Goal: Transaction & Acquisition: Purchase product/service

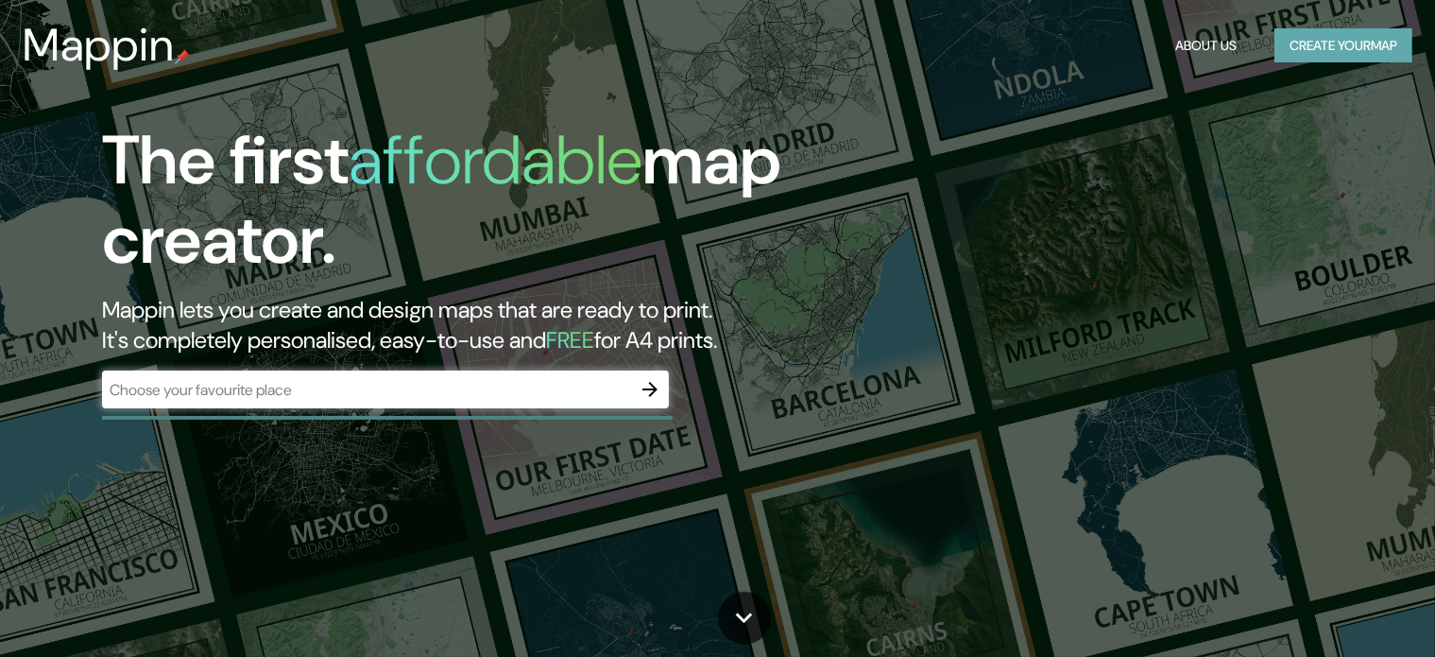
click at [1341, 41] on button "Create your map" at bounding box center [1343, 45] width 138 height 35
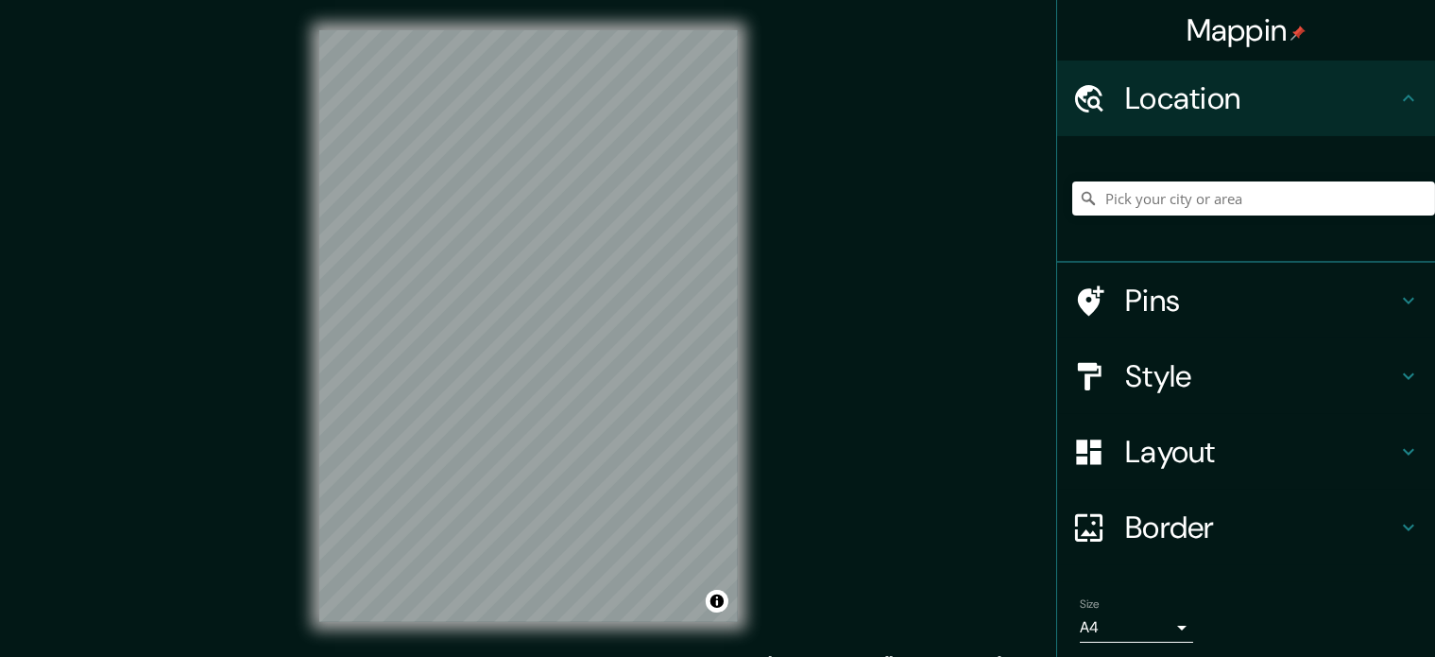
click at [1196, 384] on h4 "Style" at bounding box center [1261, 376] width 272 height 38
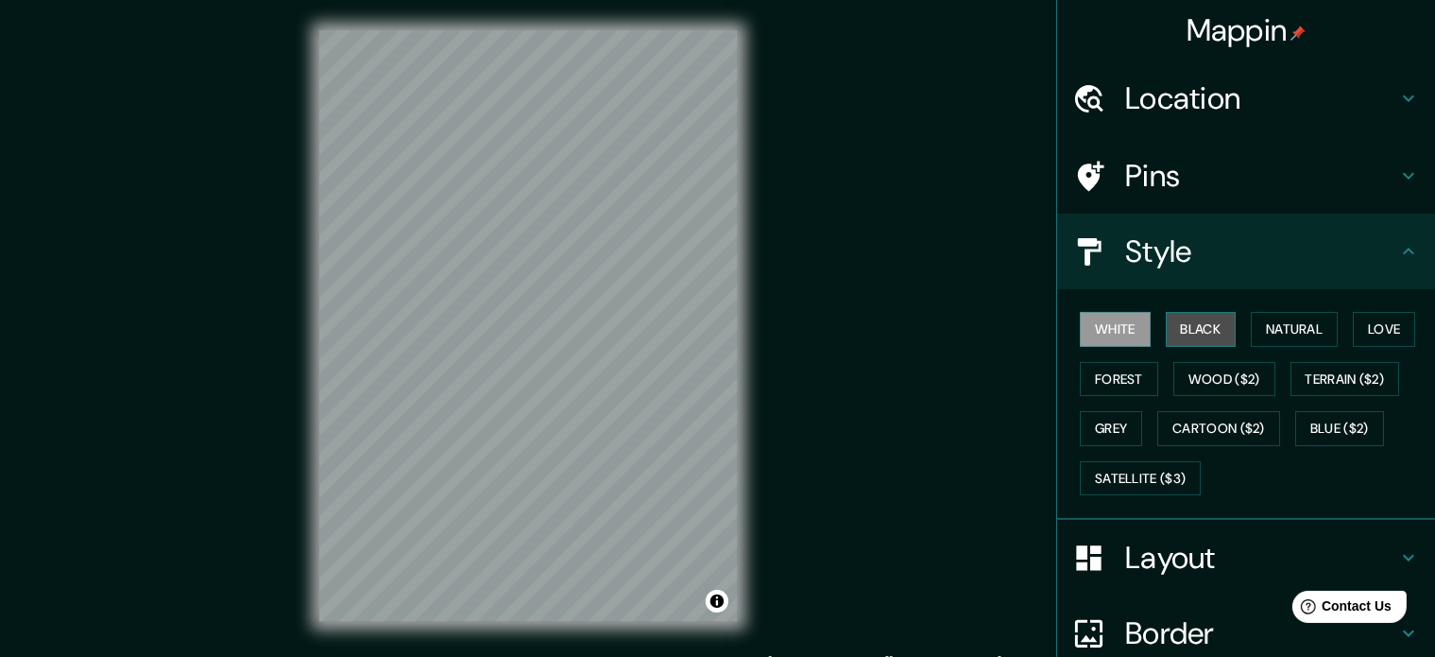
click at [1180, 328] on button "Black" at bounding box center [1201, 329] width 71 height 35
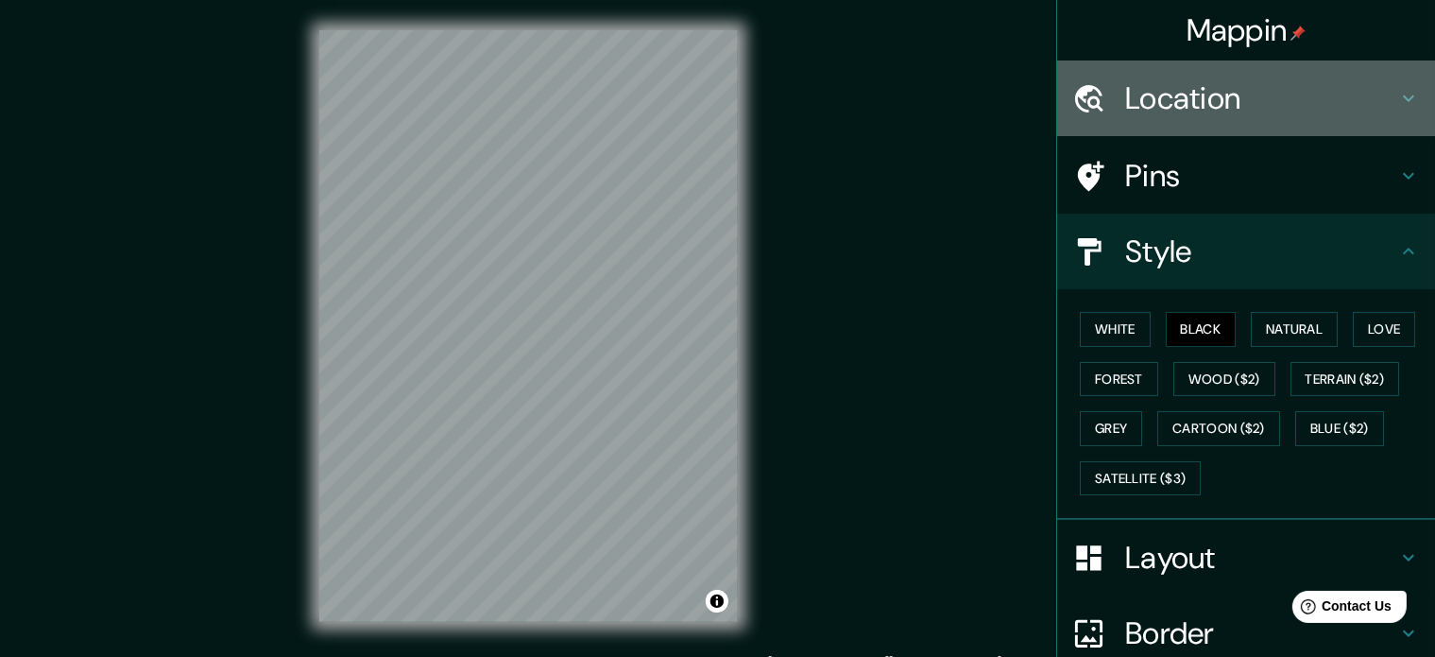
click at [1230, 82] on h4 "Location" at bounding box center [1261, 98] width 272 height 38
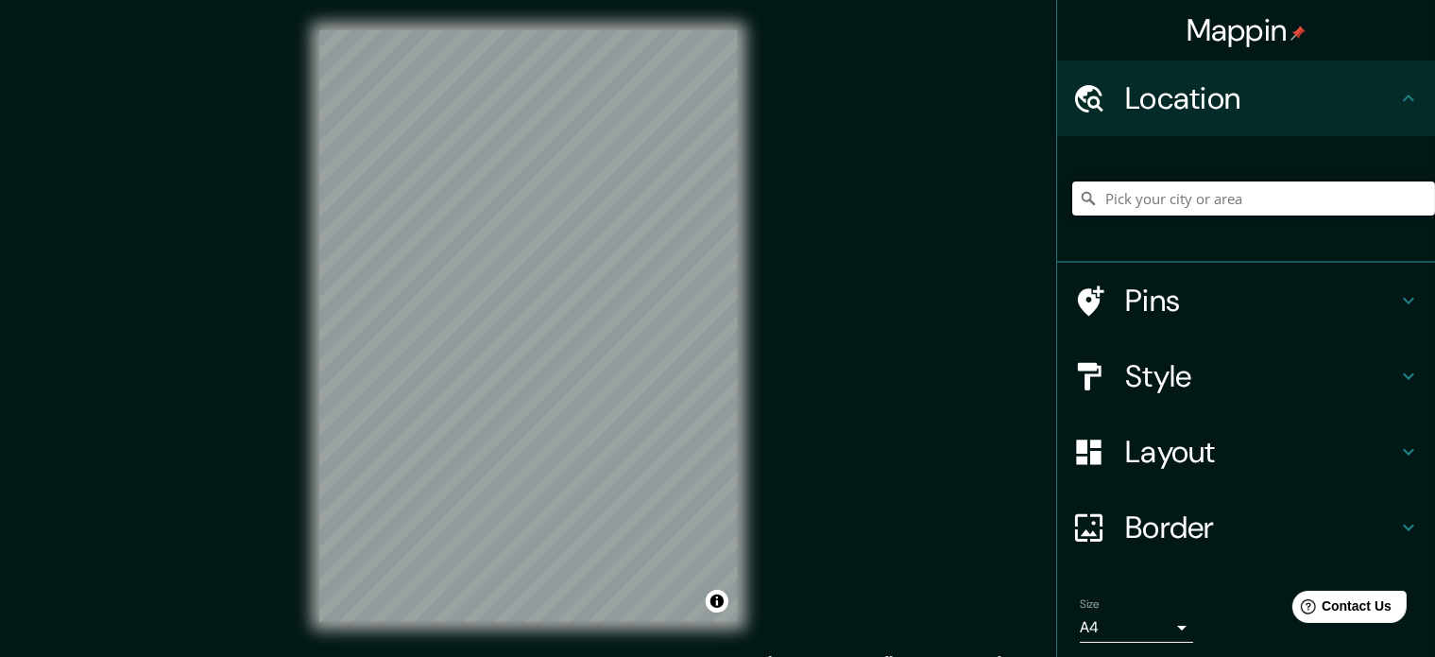
click at [1175, 199] on input "Pick your city or area" at bounding box center [1253, 198] width 363 height 34
type input "a"
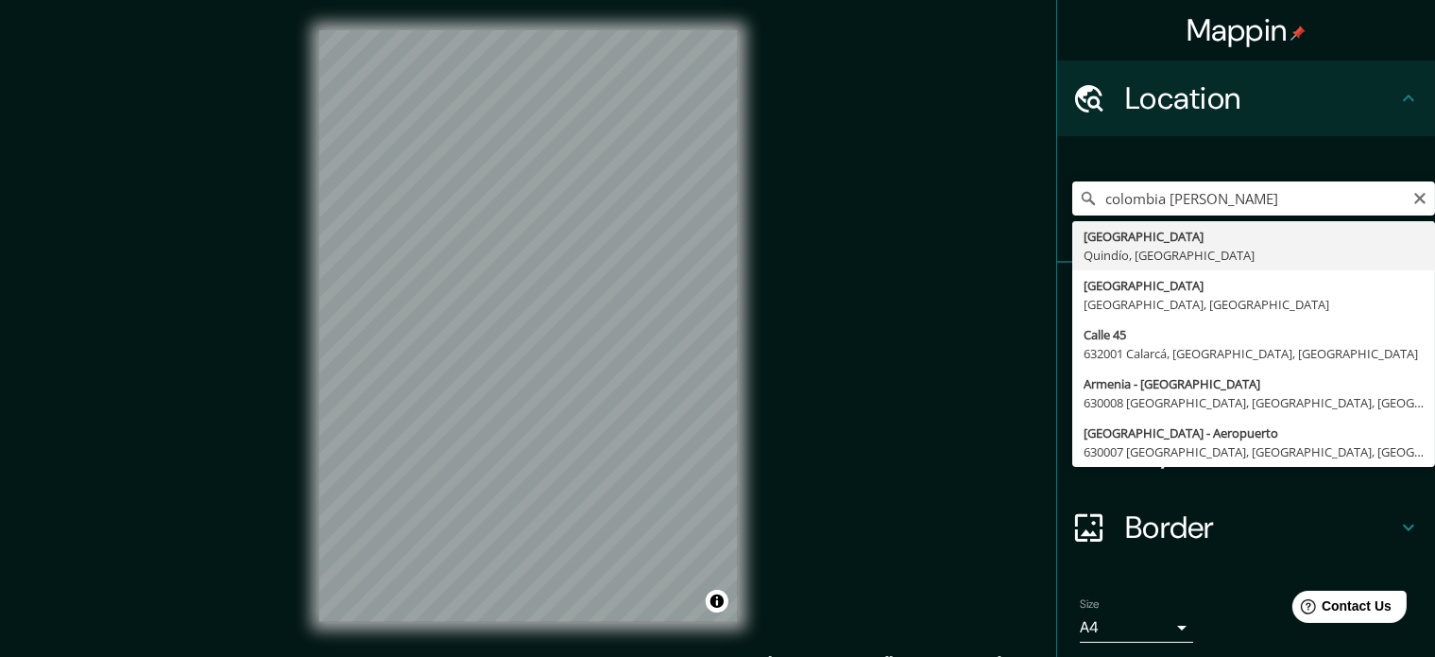
type input "[GEOGRAPHIC_DATA], [GEOGRAPHIC_DATA], [GEOGRAPHIC_DATA]"
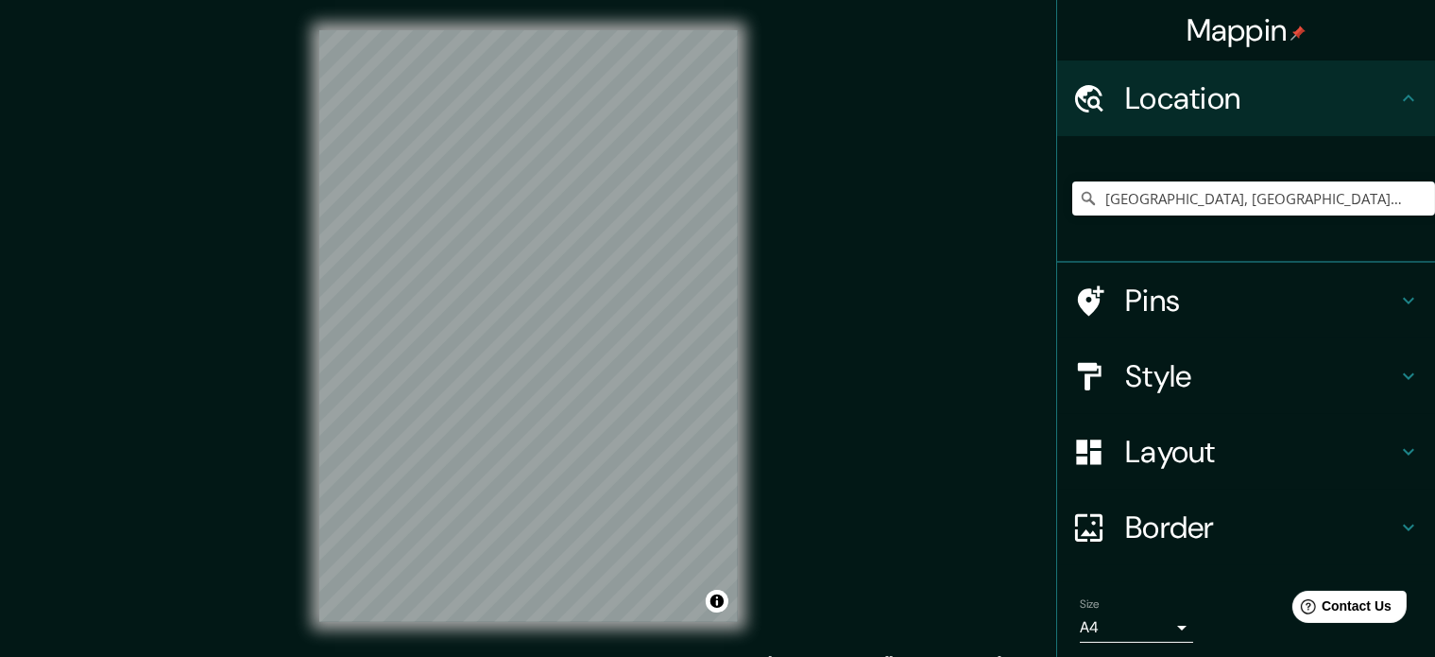
click at [1218, 372] on h4 "Style" at bounding box center [1261, 376] width 272 height 38
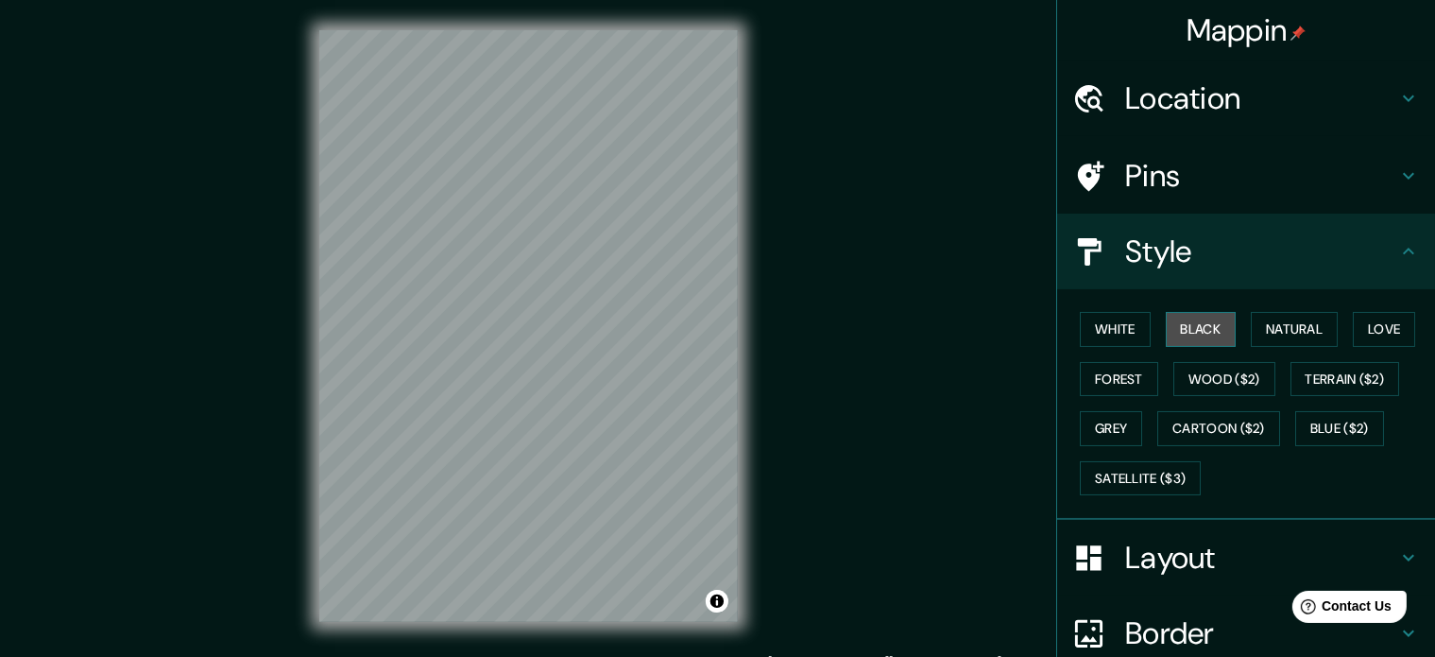
click at [1200, 336] on button "Black" at bounding box center [1201, 329] width 71 height 35
drag, startPoint x: 1051, startPoint y: 330, endPoint x: 1085, endPoint y: 327, distance: 34.1
click at [1069, 327] on div "White Black Natural Love Forest Wood ($2) Terrain ($2) Grey Cartoon ($2) Blue (…" at bounding box center [1246, 404] width 378 height 231
click at [1085, 327] on button "White" at bounding box center [1115, 329] width 71 height 35
click at [1104, 388] on button "Forest" at bounding box center [1119, 379] width 78 height 35
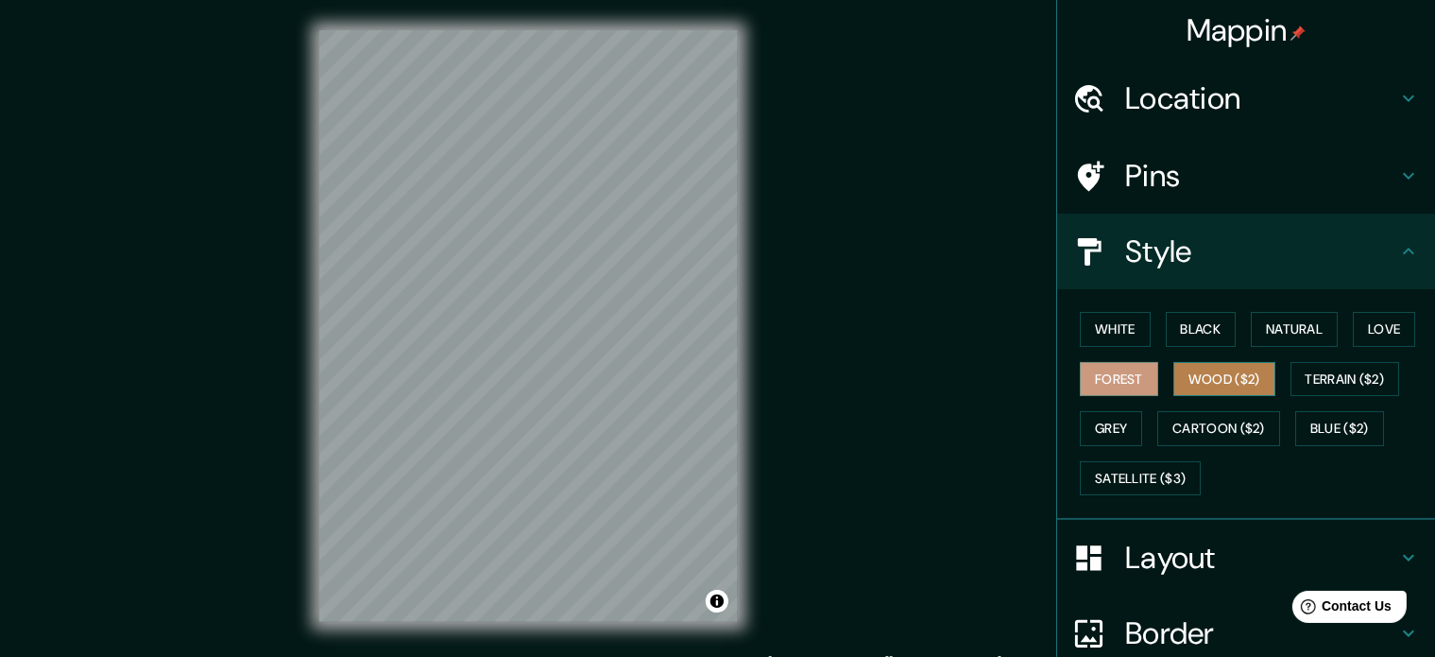
click at [1196, 385] on button "Wood ($2)" at bounding box center [1224, 379] width 102 height 35
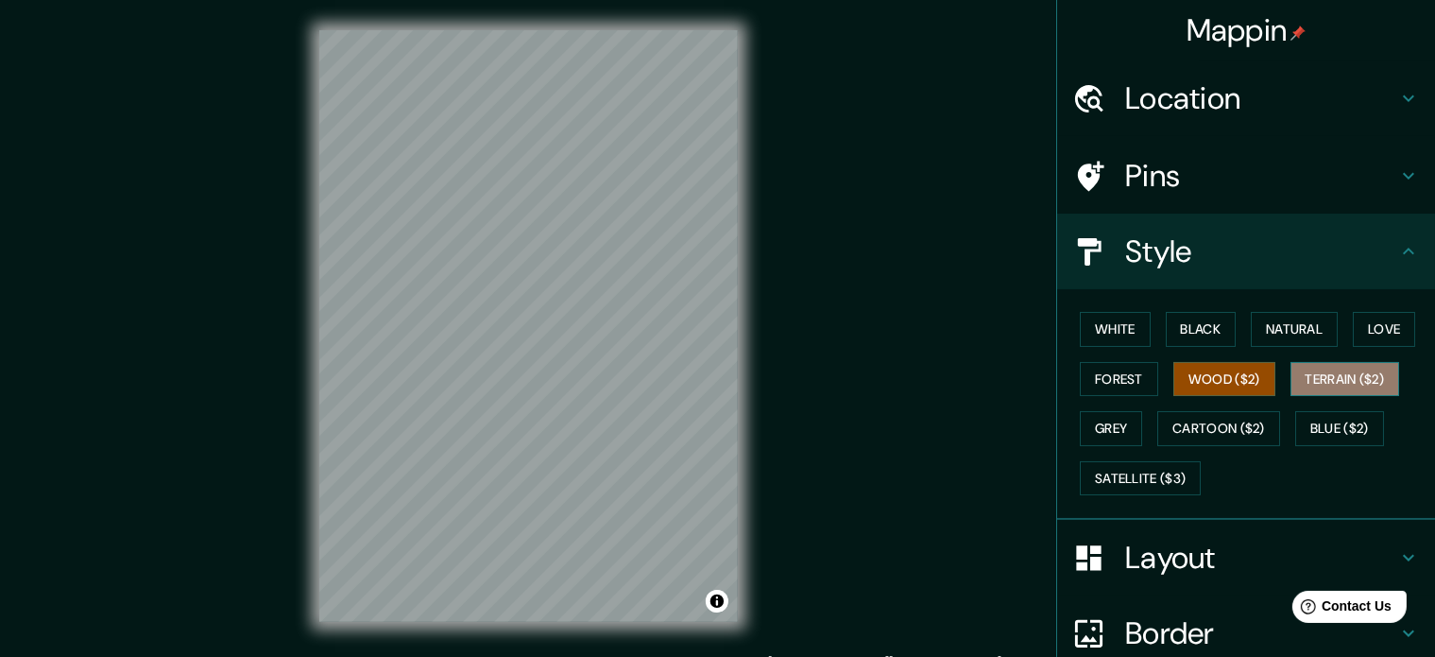
click at [1321, 390] on button "Terrain ($2)" at bounding box center [1346, 379] width 110 height 35
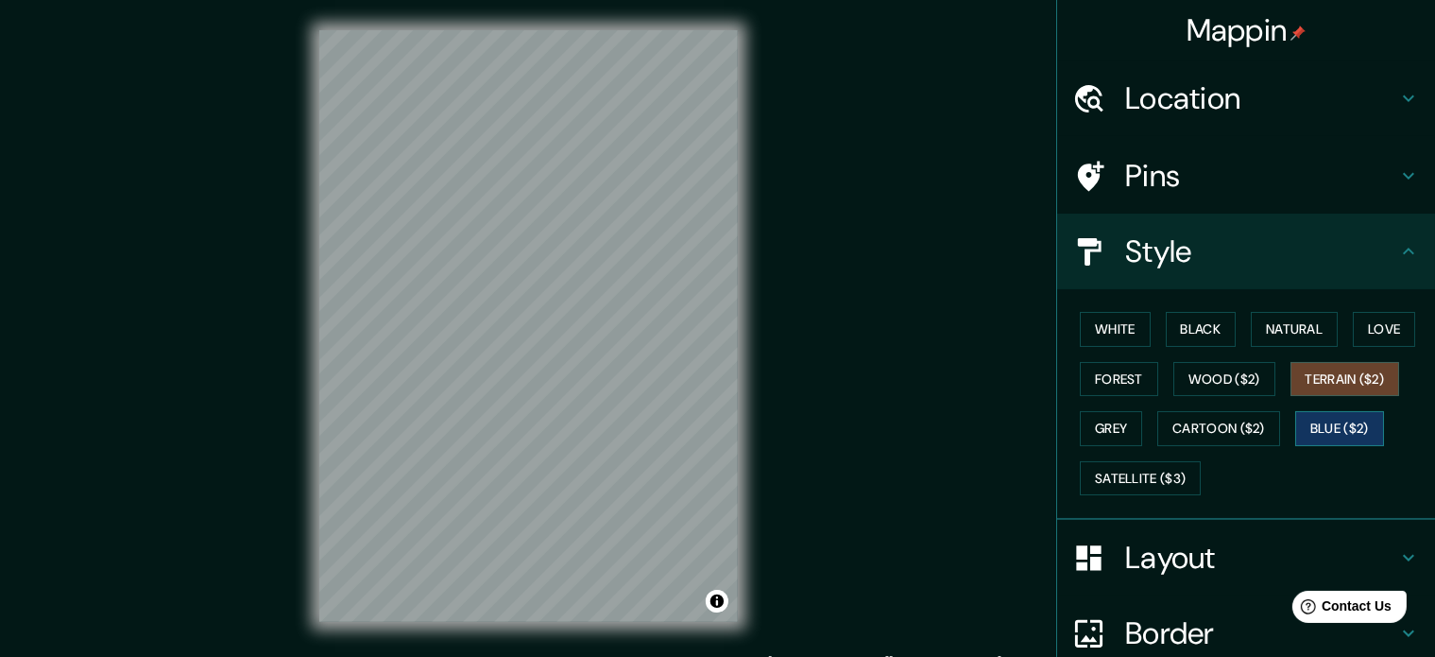
click at [1330, 430] on button "Blue ($2)" at bounding box center [1339, 428] width 89 height 35
click at [1195, 415] on button "Cartoon ($2)" at bounding box center [1218, 428] width 123 height 35
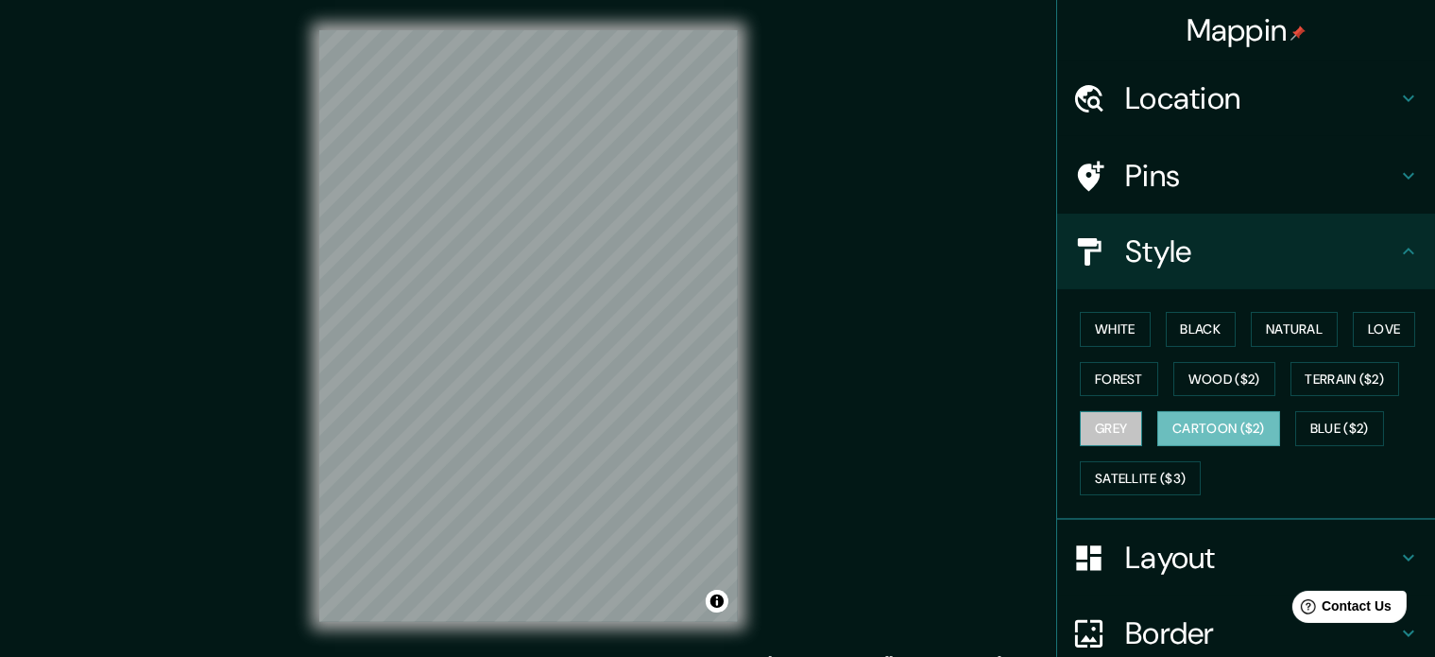
click at [1080, 426] on button "Grey" at bounding box center [1111, 428] width 62 height 35
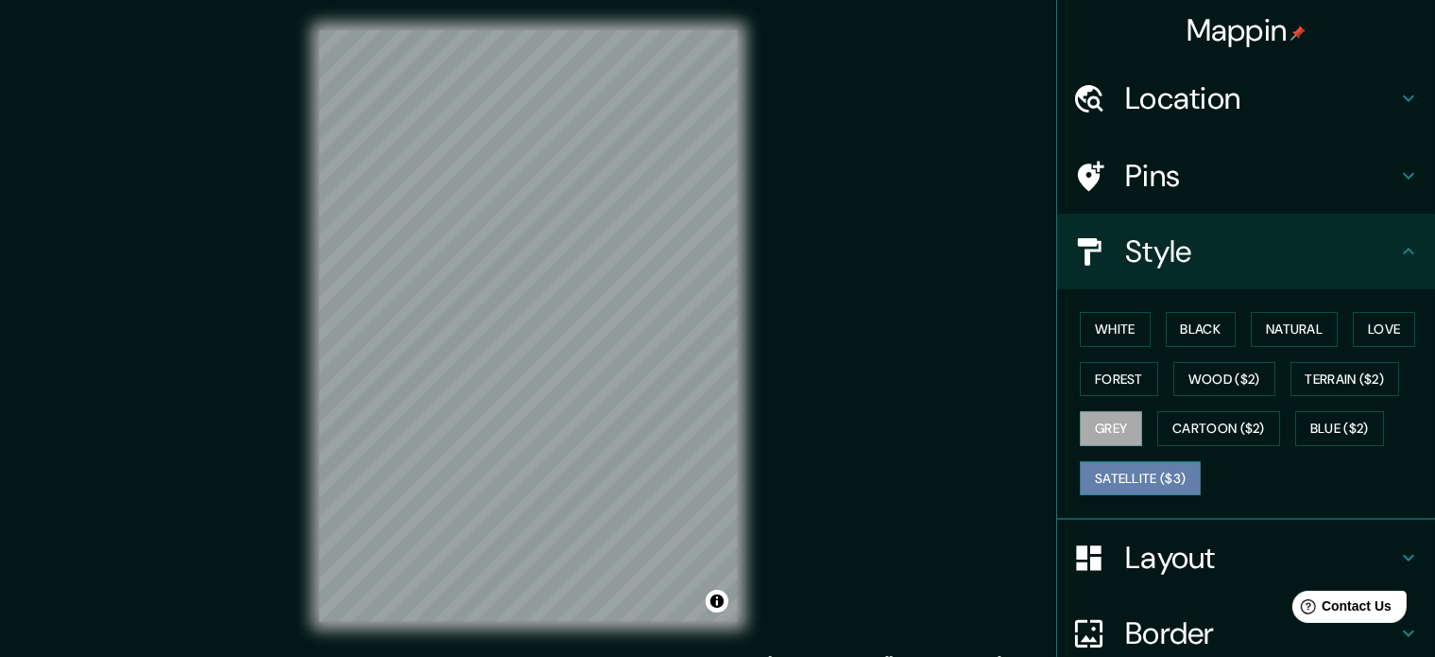
click at [1128, 474] on button "Satellite ($3)" at bounding box center [1140, 478] width 121 height 35
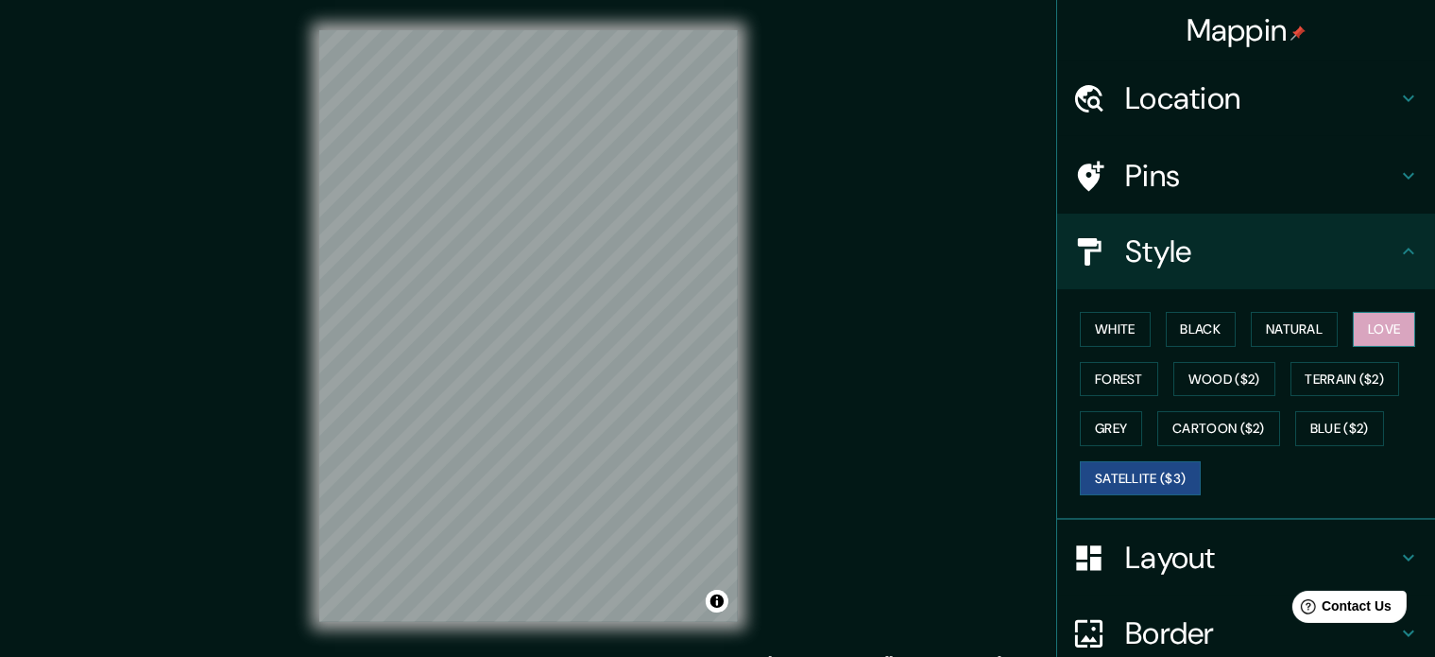
click at [1373, 322] on button "Love" at bounding box center [1384, 329] width 62 height 35
click at [1164, 476] on button "Satellite ($3)" at bounding box center [1140, 478] width 121 height 35
click at [1168, 354] on div "White Black Natural Love Forest Wood ($2) Terrain ($2) Grey Cartoon ($2) Blue (…" at bounding box center [1253, 403] width 363 height 198
click at [1198, 367] on button "Wood ($2)" at bounding box center [1224, 379] width 102 height 35
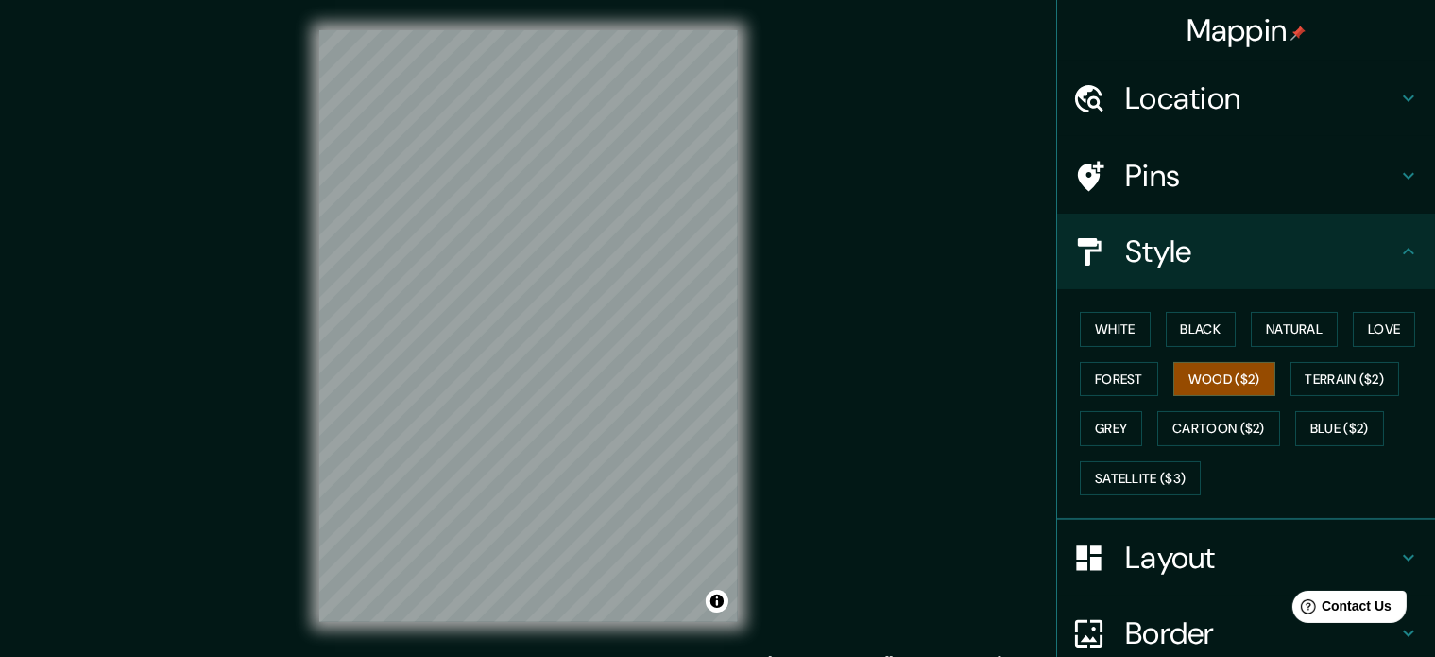
click at [1319, 400] on div "White Black Natural Love Forest Wood ($2) Terrain ($2) Grey Cartoon ($2) Blue (…" at bounding box center [1253, 403] width 363 height 198
click at [1318, 365] on button "Terrain ($2)" at bounding box center [1346, 379] width 110 height 35
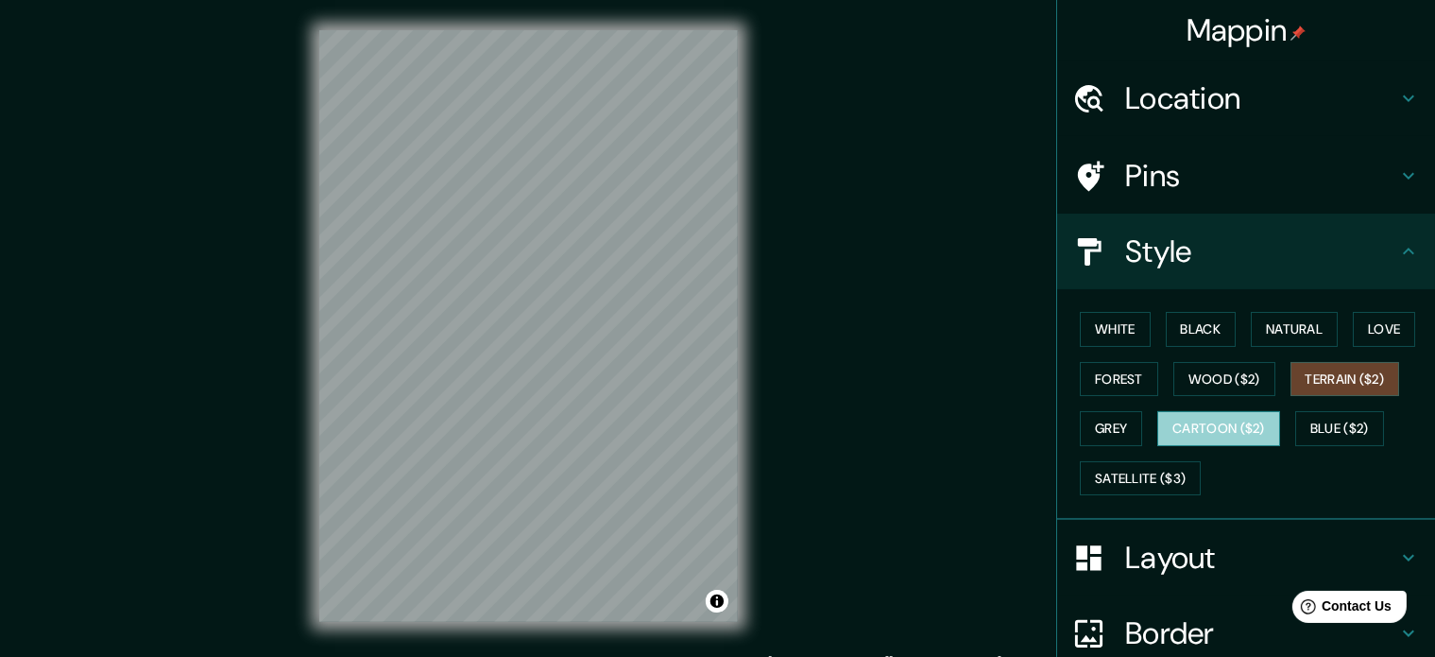
click at [1221, 424] on button "Cartoon ($2)" at bounding box center [1218, 428] width 123 height 35
